Goal: Task Accomplishment & Management: Manage account settings

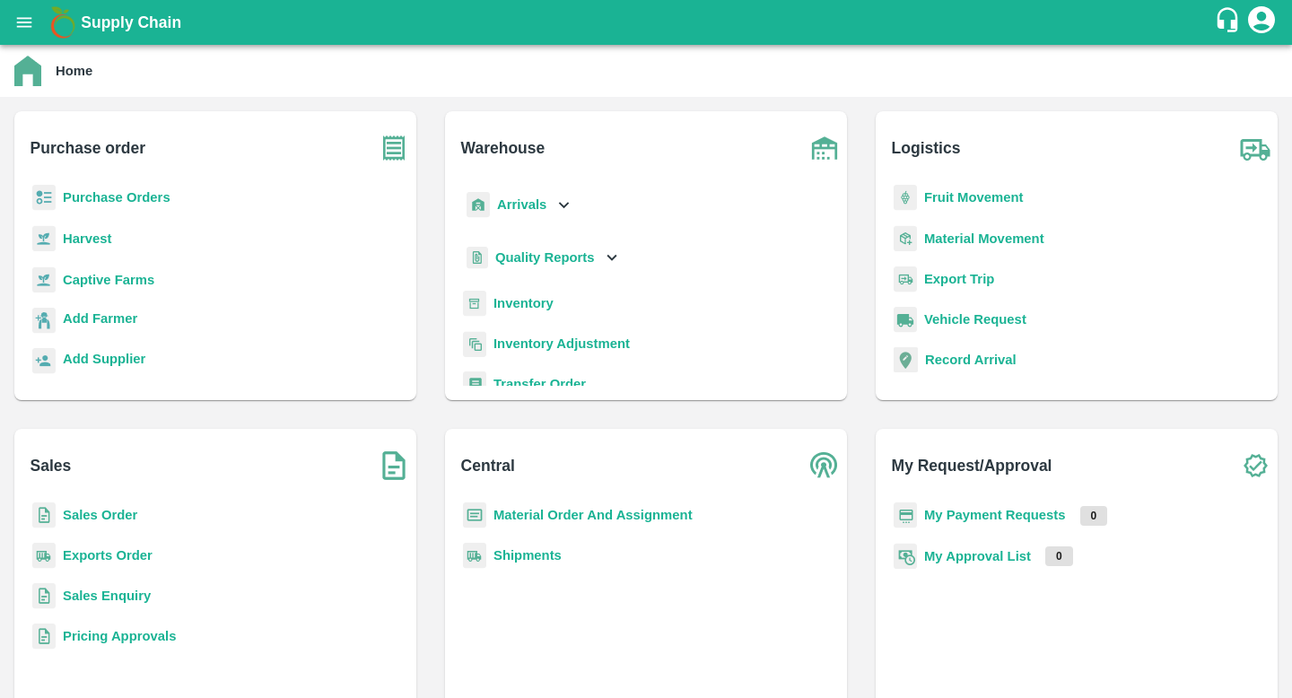
click at [127, 205] on b "Purchase Orders" at bounding box center [117, 197] width 108 height 14
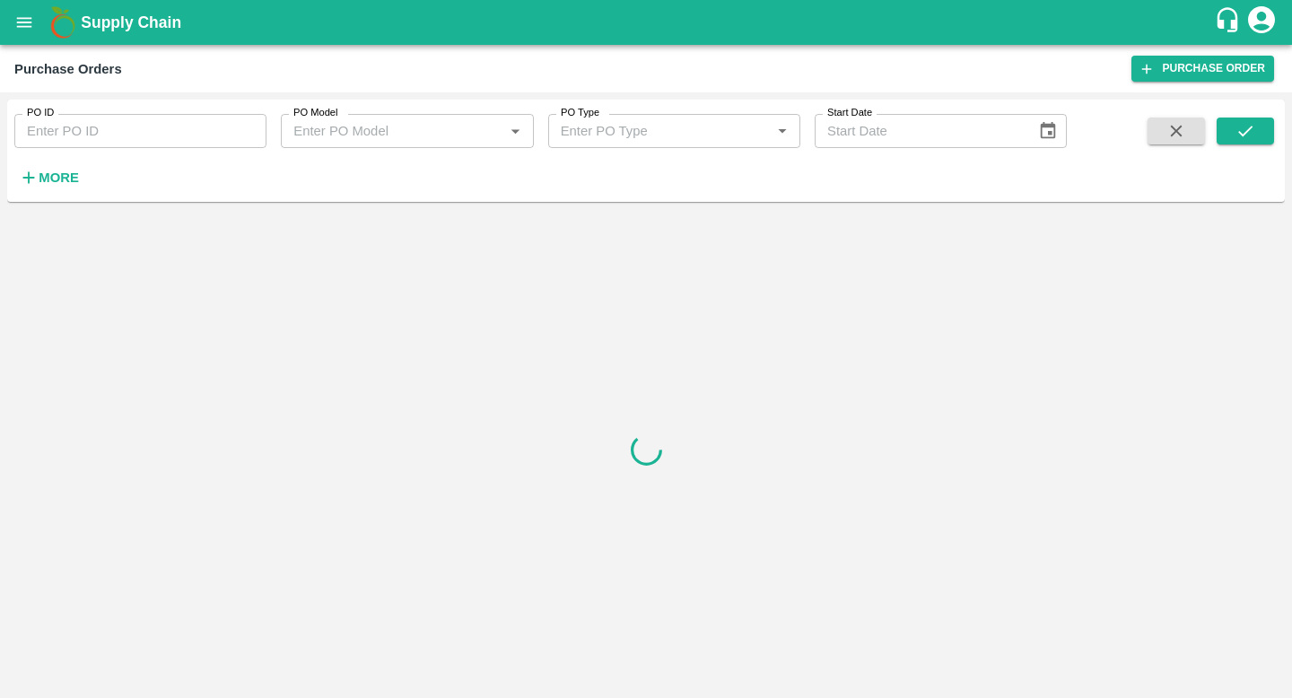
click at [187, 142] on input "PO ID" at bounding box center [140, 131] width 252 height 34
paste input "174198"
type input "174198"
click at [1247, 133] on icon "submit" at bounding box center [1245, 131] width 20 height 20
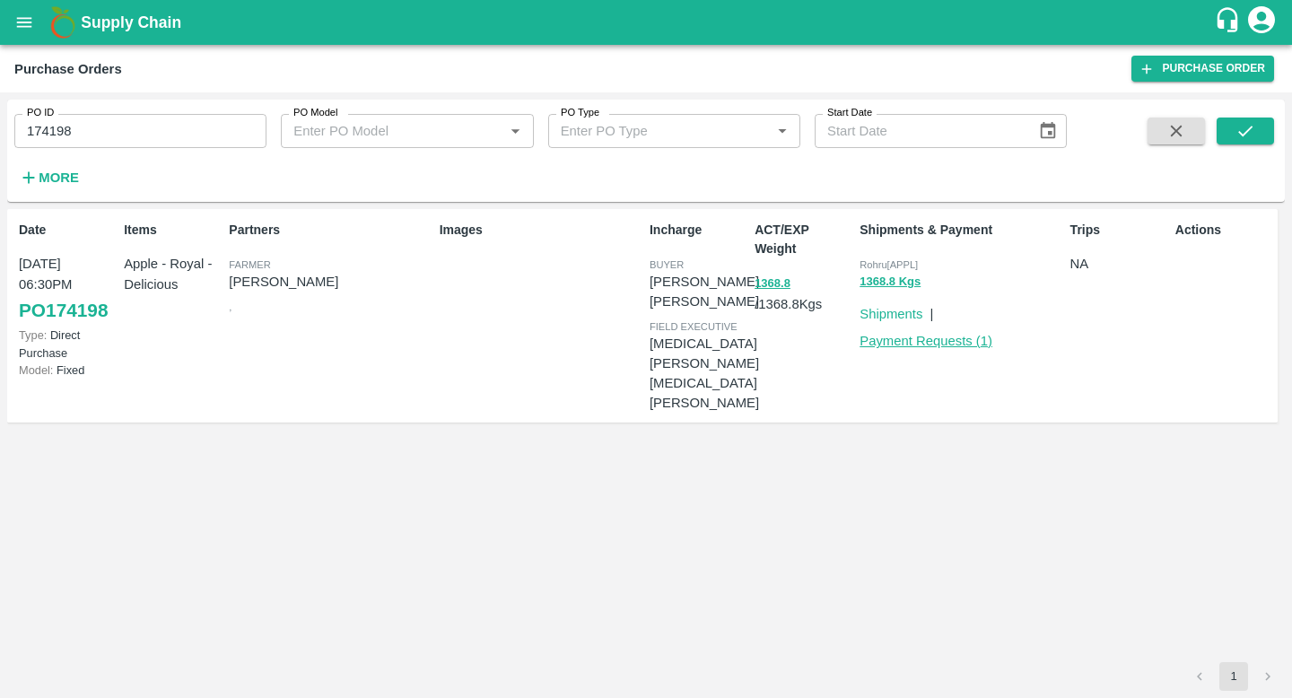
click at [945, 338] on link "Payment Requests ( 1 )" at bounding box center [925, 341] width 133 height 14
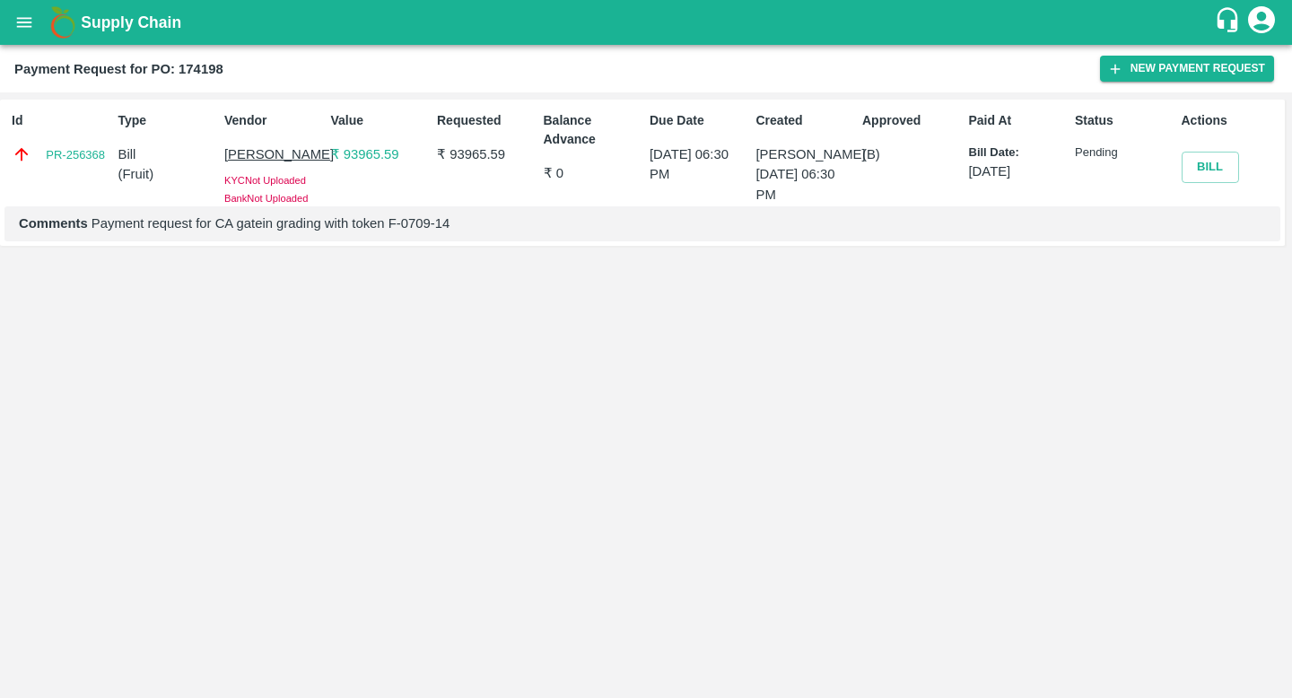
click at [301, 196] on span "Bank Not Uploaded" at bounding box center [265, 198] width 83 height 11
click at [87, 159] on link "PR-256368" at bounding box center [75, 155] width 59 height 18
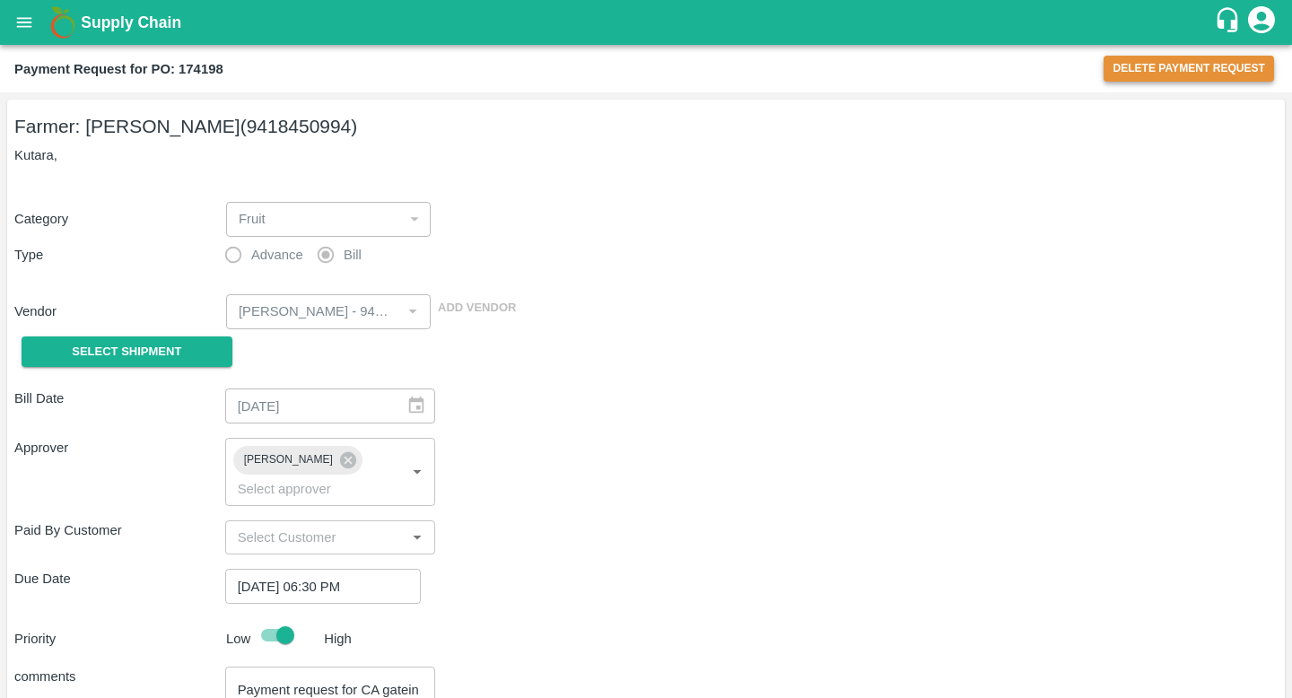
click at [1158, 65] on button "Delete Payment Request" at bounding box center [1188, 69] width 170 height 26
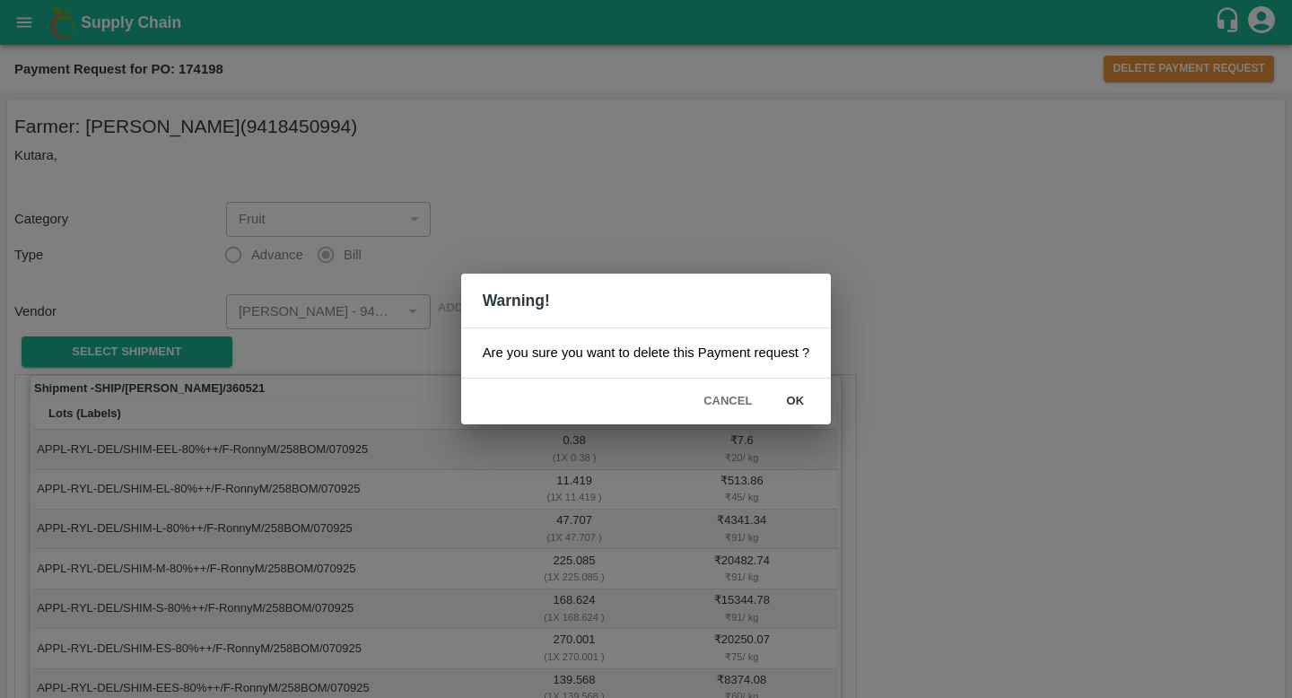
click at [788, 406] on button "ok" at bounding box center [794, 401] width 57 height 31
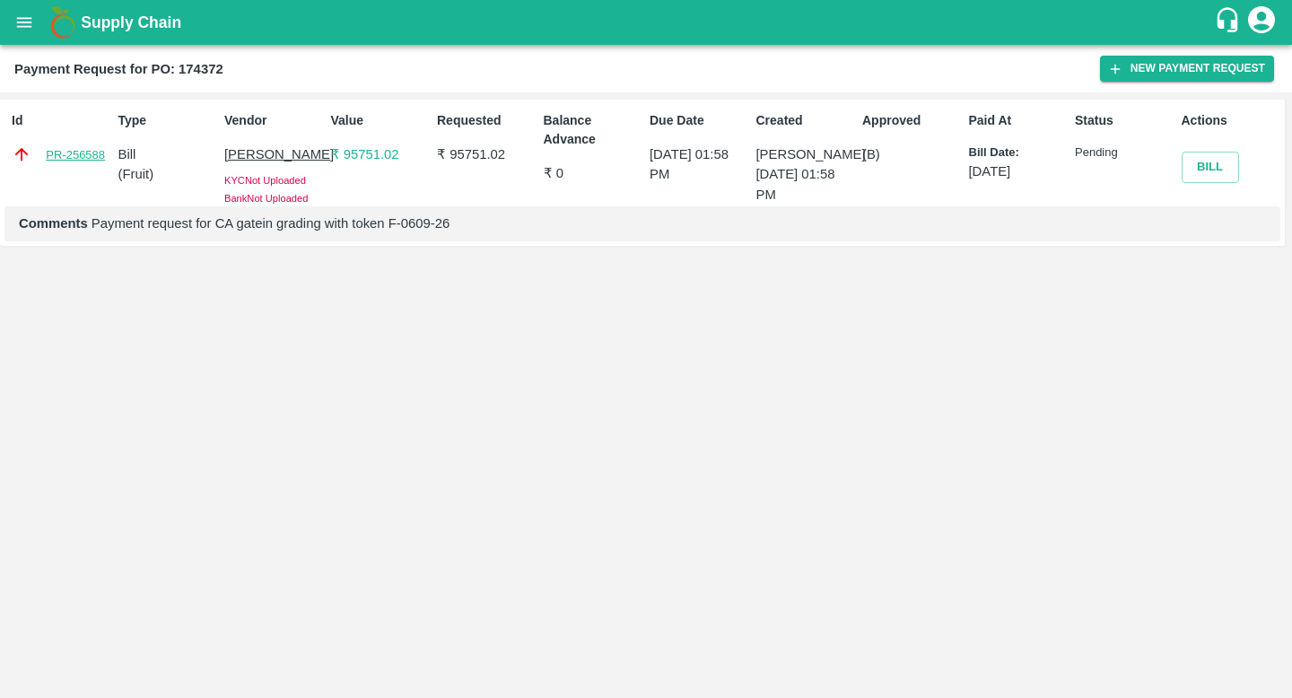
click at [81, 161] on link "PR-256588" at bounding box center [75, 155] width 59 height 18
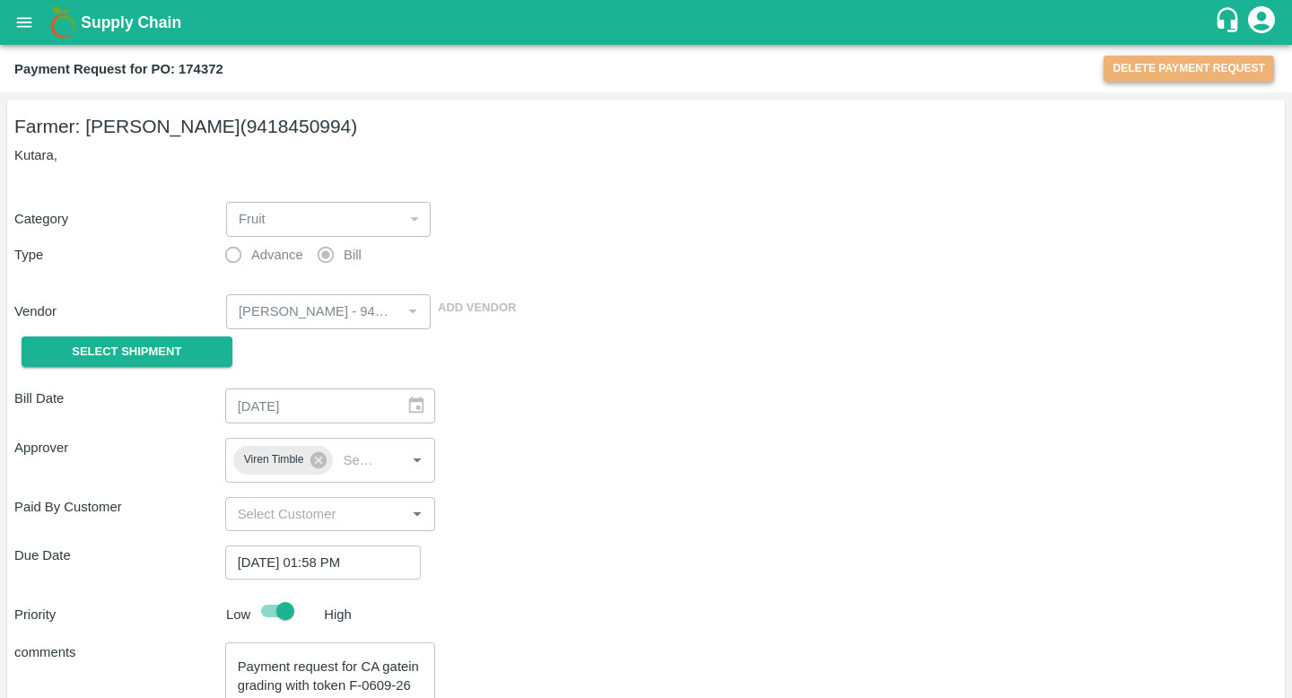
click at [1186, 78] on button "Delete Payment Request" at bounding box center [1188, 69] width 170 height 26
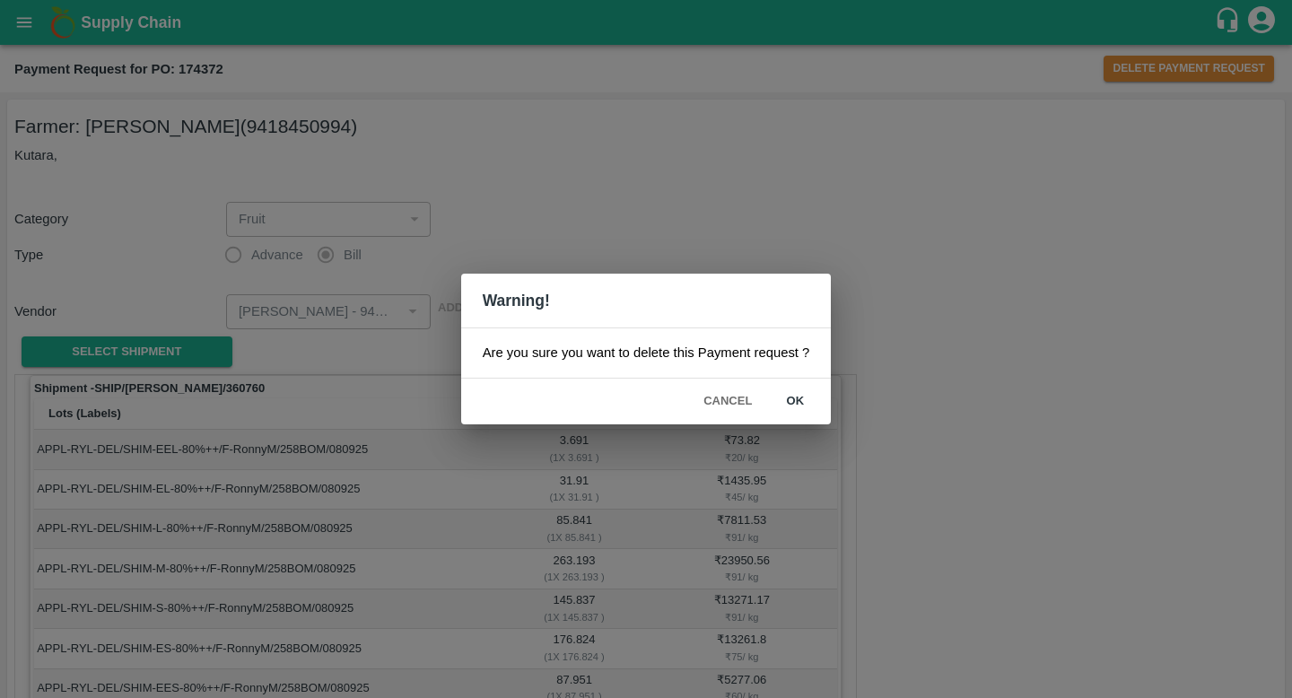
click at [797, 398] on button "ok" at bounding box center [794, 401] width 57 height 31
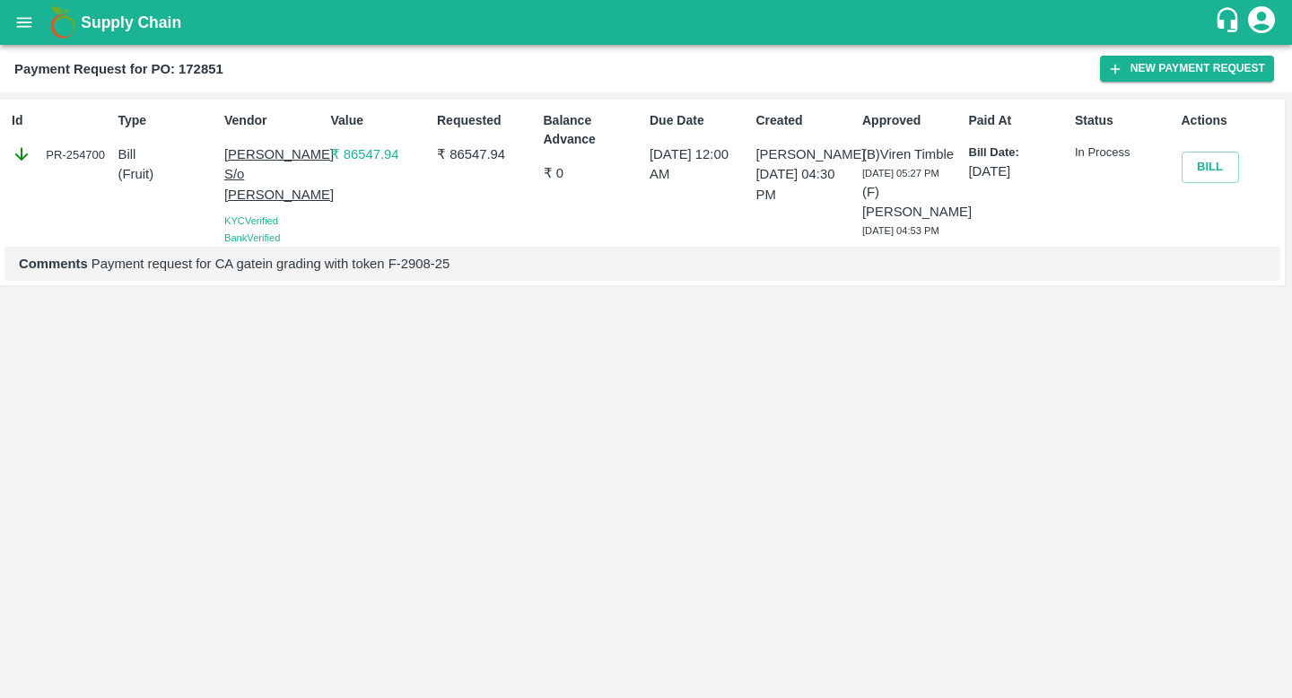
click at [77, 150] on div "PR-254700" at bounding box center [62, 154] width 100 height 20
copy div "PR-254700"
click at [274, 178] on p "Pradeep kumar S/o Dhrub sain" at bounding box center [274, 174] width 100 height 60
